Goal: Information Seeking & Learning: Learn about a topic

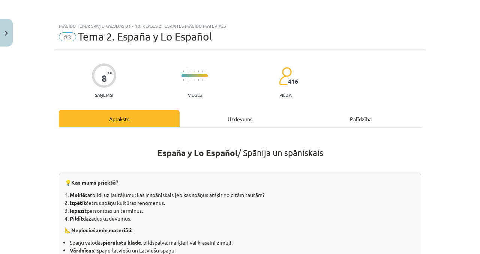
scroll to position [392, 0]
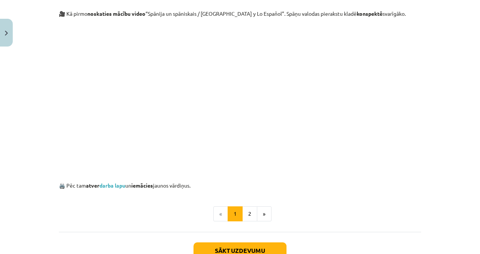
click at [117, 187] on link "darba lapu" at bounding box center [112, 185] width 26 height 7
click at [256, 208] on button "2" at bounding box center [249, 213] width 15 height 15
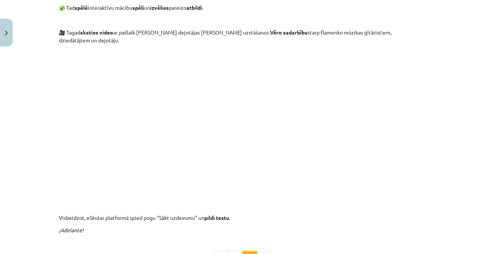
scroll to position [149, 0]
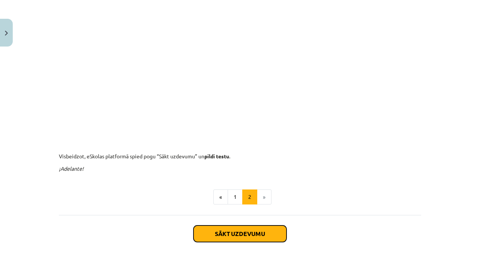
click at [257, 230] on button "Sākt uzdevumu" at bounding box center [240, 233] width 93 height 17
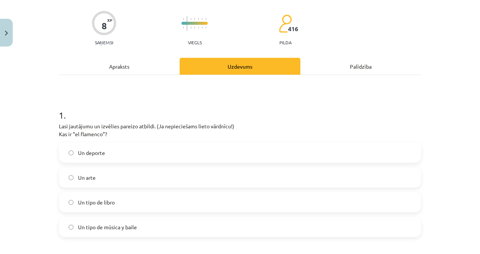
scroll to position [53, 0]
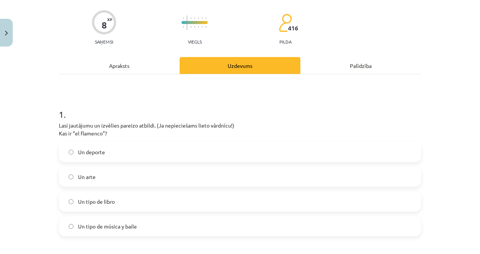
click at [155, 155] on label "Un deporte" at bounding box center [240, 152] width 361 height 19
click at [135, 226] on span "Un tipo de música y baile" at bounding box center [107, 226] width 59 height 8
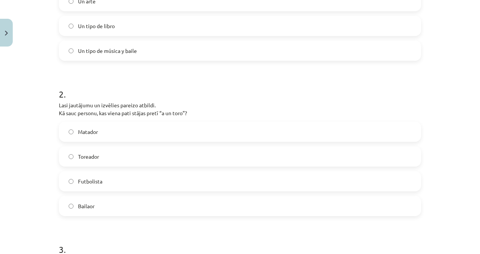
scroll to position [230, 0]
click at [186, 133] on label "Matador" at bounding box center [240, 131] width 361 height 19
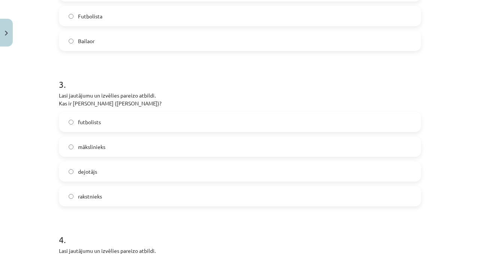
scroll to position [395, 0]
click at [137, 148] on label "mākslinieks" at bounding box center [240, 146] width 361 height 19
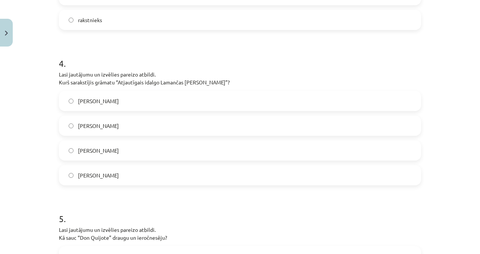
scroll to position [570, 0]
click at [152, 100] on label "[PERSON_NAME]" at bounding box center [240, 101] width 361 height 19
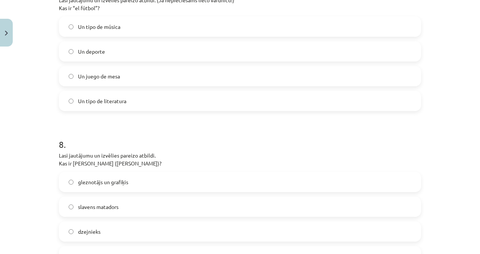
scroll to position [1178, 0]
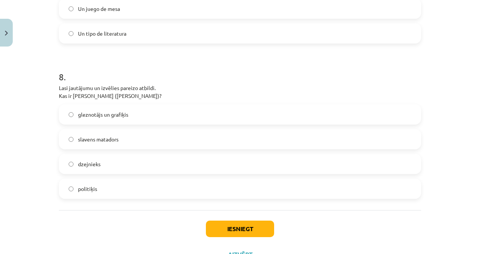
click at [192, 170] on label "dzejnieks" at bounding box center [240, 164] width 361 height 19
click at [242, 122] on label "gleznotājs un grafiķis" at bounding box center [240, 114] width 361 height 19
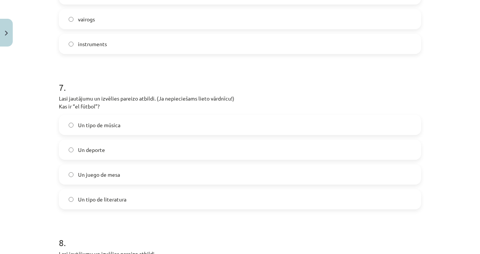
scroll to position [1012, 0]
click at [195, 149] on label "Un deporte" at bounding box center [240, 149] width 361 height 19
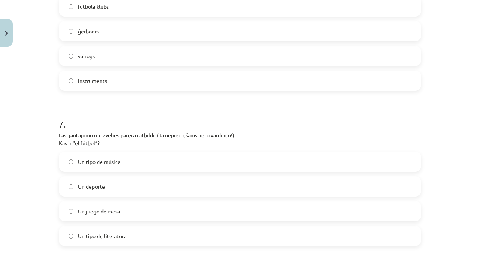
click at [341, 153] on label "Un tipo de música" at bounding box center [240, 161] width 361 height 19
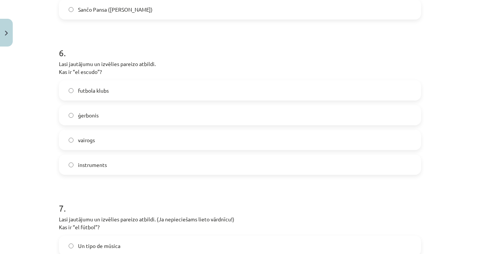
scroll to position [891, 0]
click at [241, 92] on label "futbola klubs" at bounding box center [240, 90] width 361 height 19
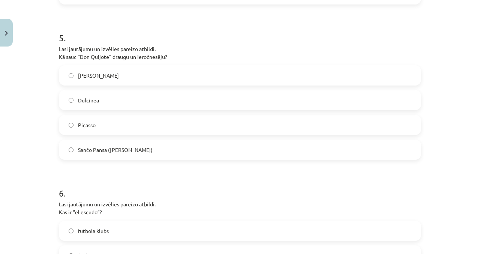
click at [214, 177] on h1 "6 ." at bounding box center [240, 186] width 362 height 23
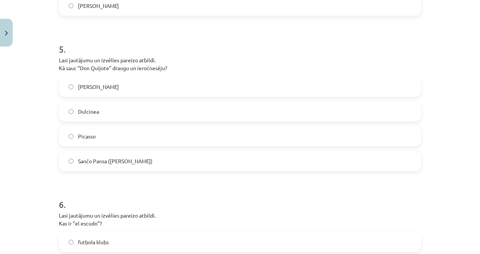
scroll to position [740, 0]
click at [218, 138] on label "Picasso" at bounding box center [240, 136] width 361 height 19
click at [267, 84] on label "[PERSON_NAME]" at bounding box center [240, 87] width 361 height 19
click at [215, 145] on label "Picasso" at bounding box center [240, 136] width 361 height 19
click at [255, 88] on label "[PERSON_NAME]" at bounding box center [240, 87] width 361 height 19
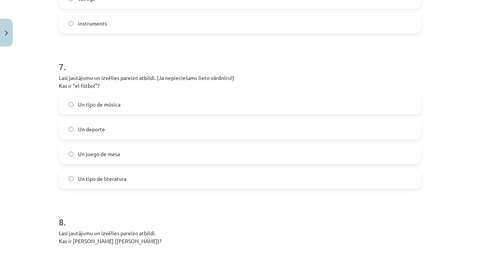
scroll to position [1178, 0]
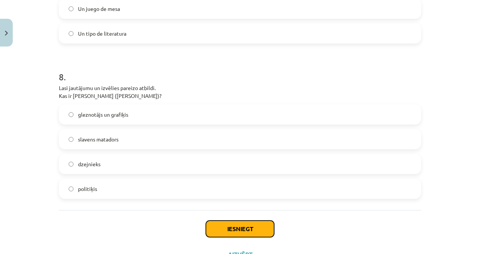
click at [237, 226] on button "Iesniegt" at bounding box center [240, 229] width 68 height 17
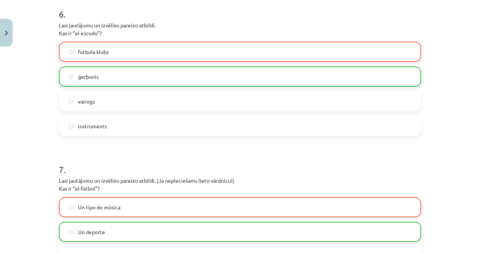
scroll to position [928, 0]
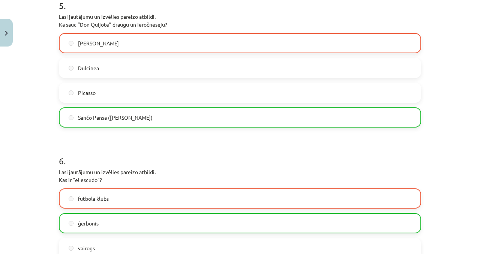
click at [278, 182] on p "Lasi jautājumu un izvēlies pareizo atbildi. Kas ir “el escudo”?" at bounding box center [240, 176] width 362 height 16
click at [289, 148] on h1 "6 ." at bounding box center [240, 154] width 362 height 23
click at [278, 170] on p "Lasi jautājumu un izvēlies pareizo atbildi. Kas ir “el escudo”?" at bounding box center [240, 176] width 362 height 16
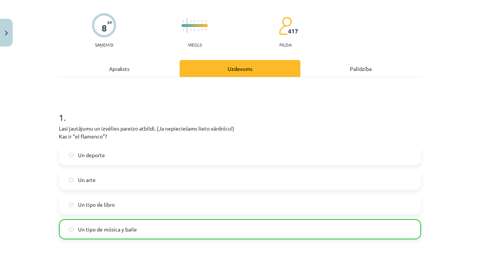
scroll to position [0, 0]
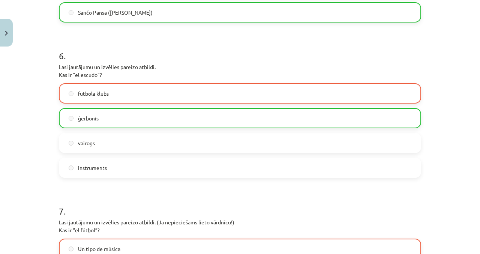
scroll to position [1201, 0]
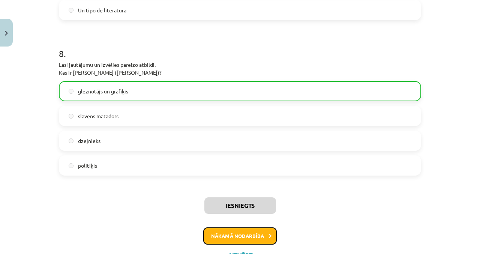
click at [249, 236] on button "Nākamā nodarbība" at bounding box center [240, 235] width 74 height 17
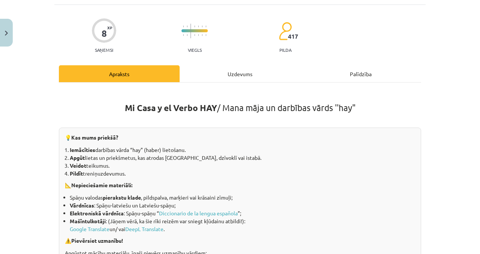
scroll to position [19, 0]
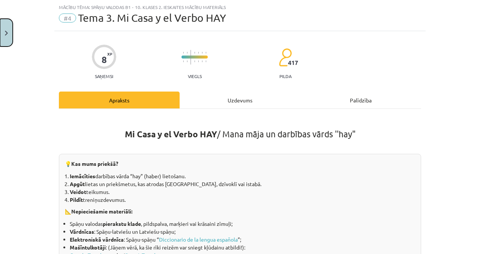
click at [5, 28] on button "Close" at bounding box center [6, 33] width 13 height 28
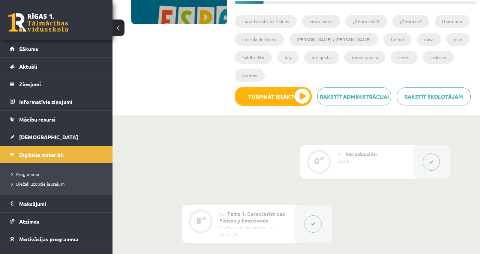
scroll to position [122, 0]
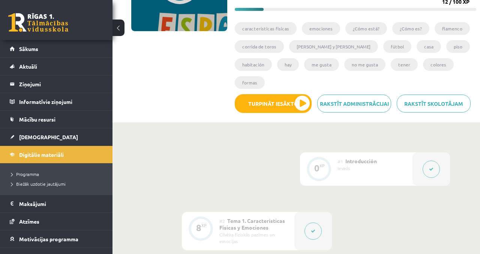
click at [311, 179] on div "0 XP" at bounding box center [319, 168] width 23 height 23
click at [311, 216] on div at bounding box center [314, 231] width 38 height 38
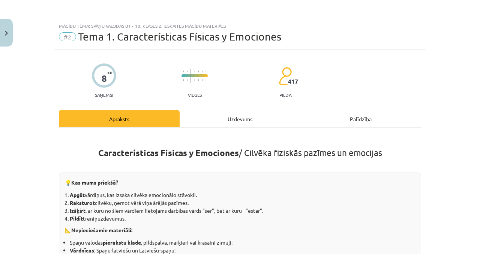
click at [311, 222] on div "Mācību tēma: Spāņu valodas b1 - 10. klases 2. ieskaites mācību materiāls #2 Tem…" at bounding box center [240, 127] width 480 height 254
click at [5, 29] on button "Close" at bounding box center [6, 33] width 13 height 28
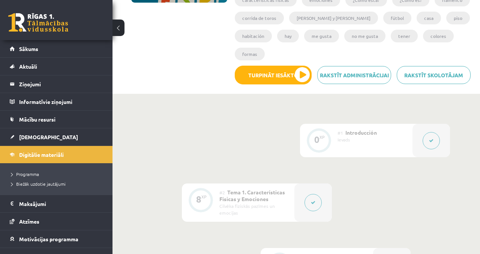
click at [416, 128] on div at bounding box center [432, 140] width 38 height 33
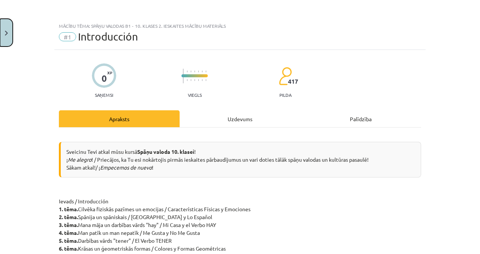
click at [3, 32] on button "Close" at bounding box center [6, 33] width 13 height 28
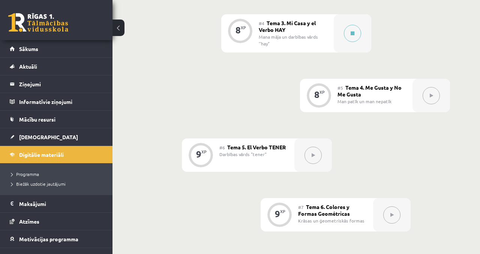
scroll to position [440, 0]
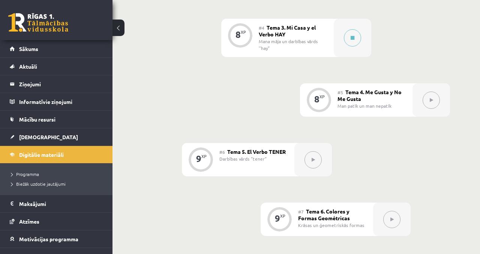
click at [355, 37] on button at bounding box center [352, 37] width 17 height 17
